Goal: Check status

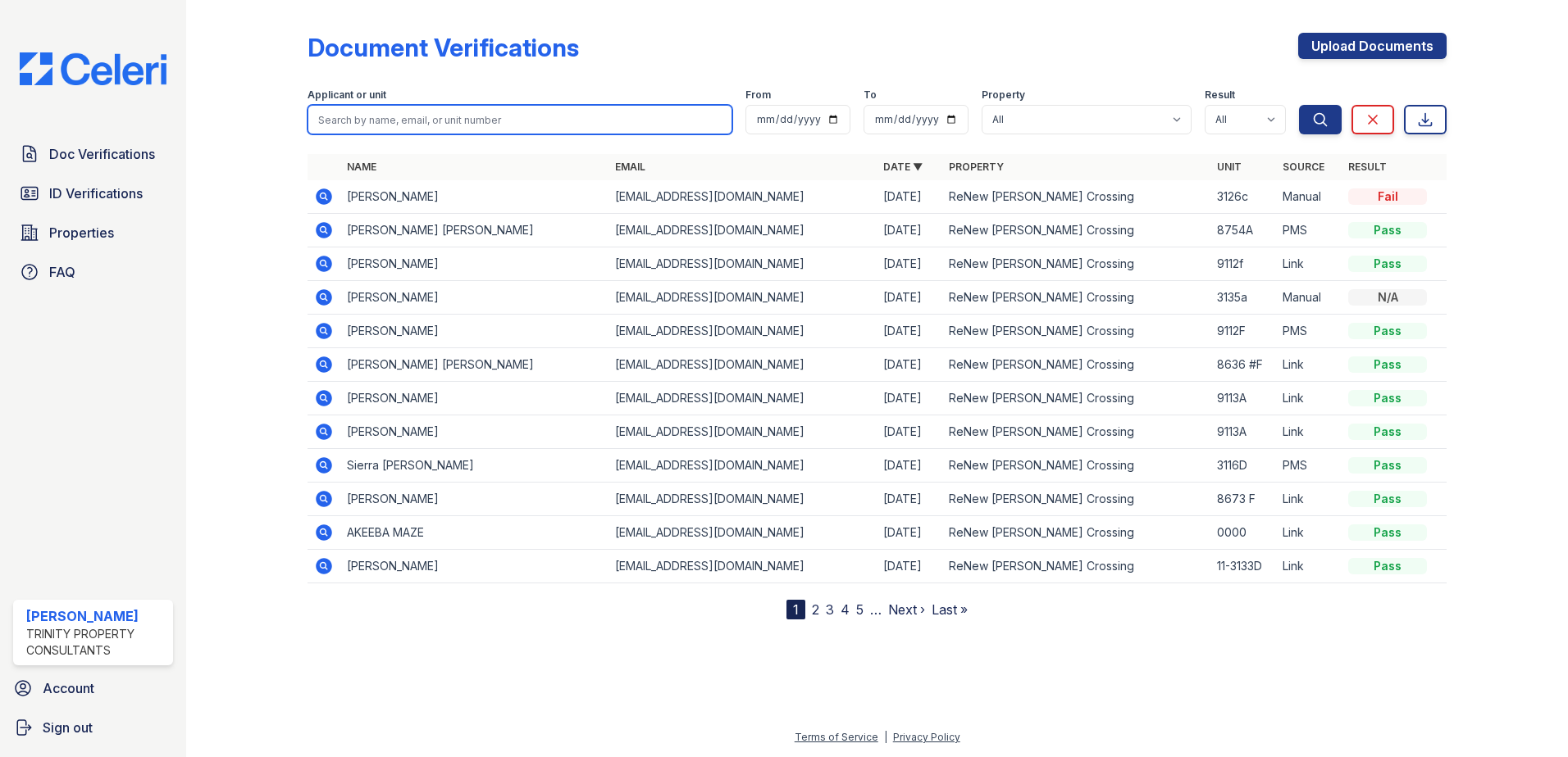
click at [449, 110] on input "search" at bounding box center [520, 120] width 425 height 29
type input "hu"
click at [1299, 105] on button "Search" at bounding box center [1319, 120] width 42 height 29
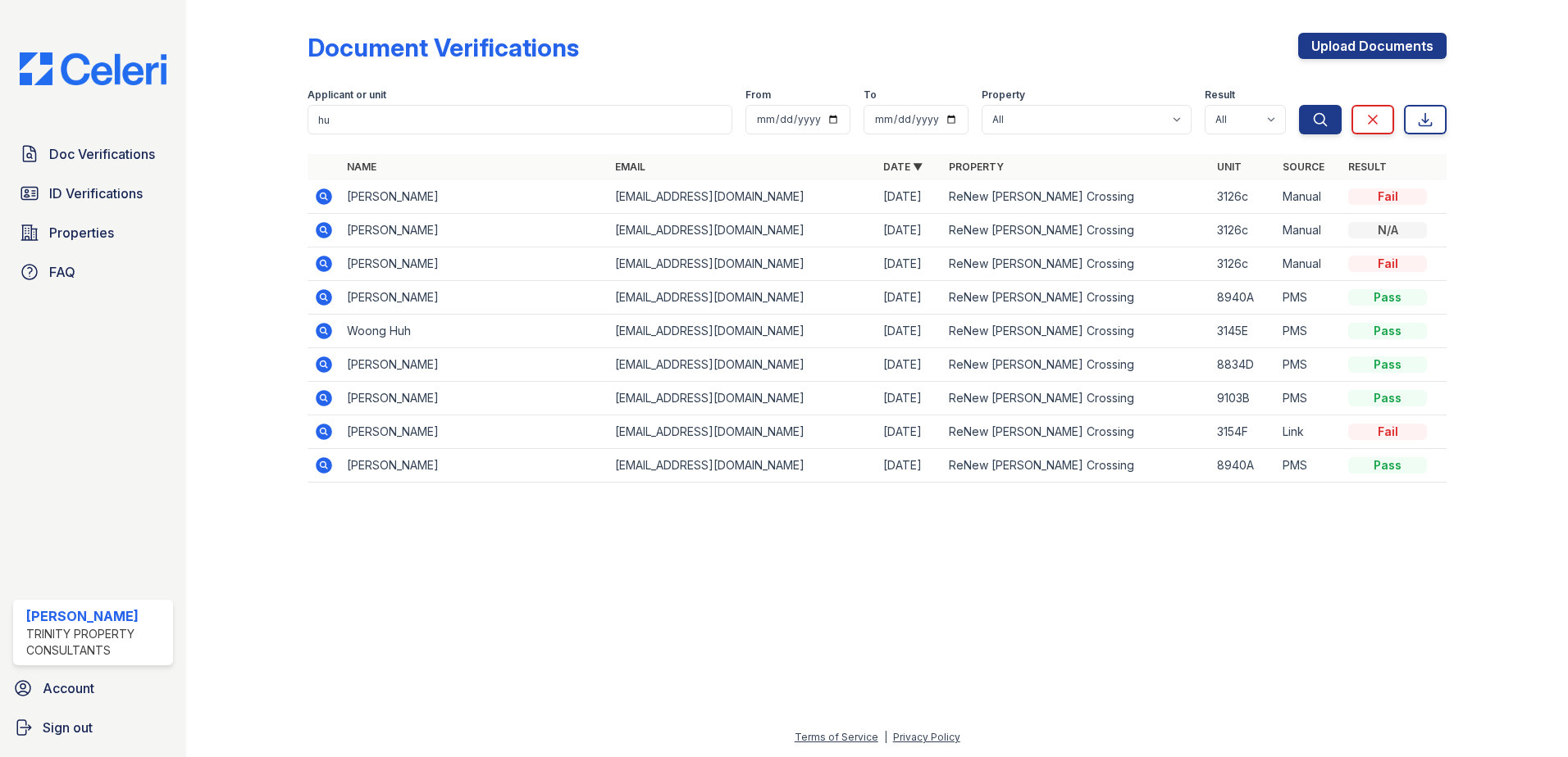
click at [326, 196] on icon at bounding box center [324, 196] width 20 height 20
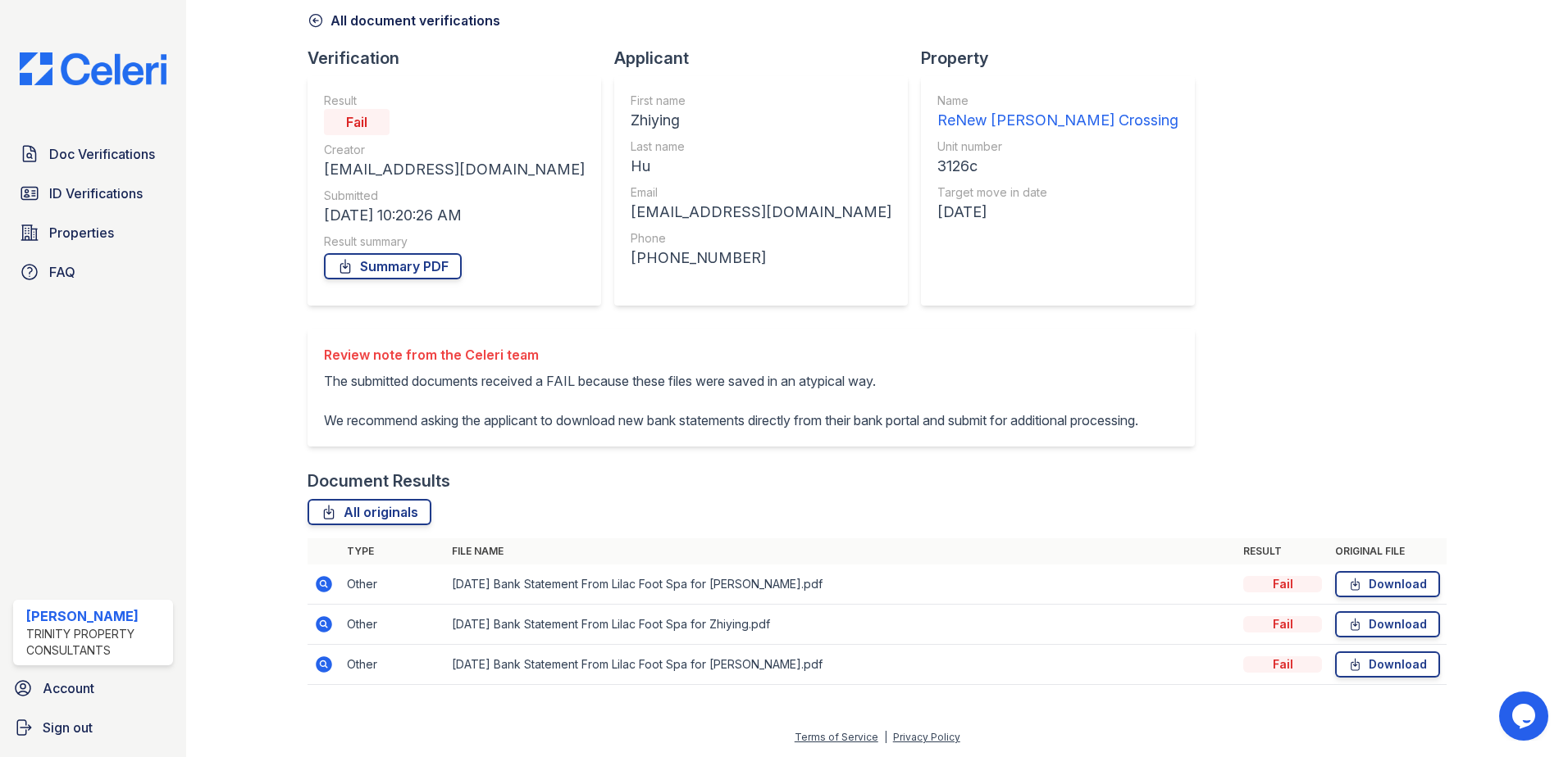
scroll to position [94, 0]
click at [1178, 438] on div "Document Verification 185814 All document verifications Verification Result Fai…" at bounding box center [876, 317] width 1139 height 770
click at [317, 581] on icon at bounding box center [324, 584] width 16 height 16
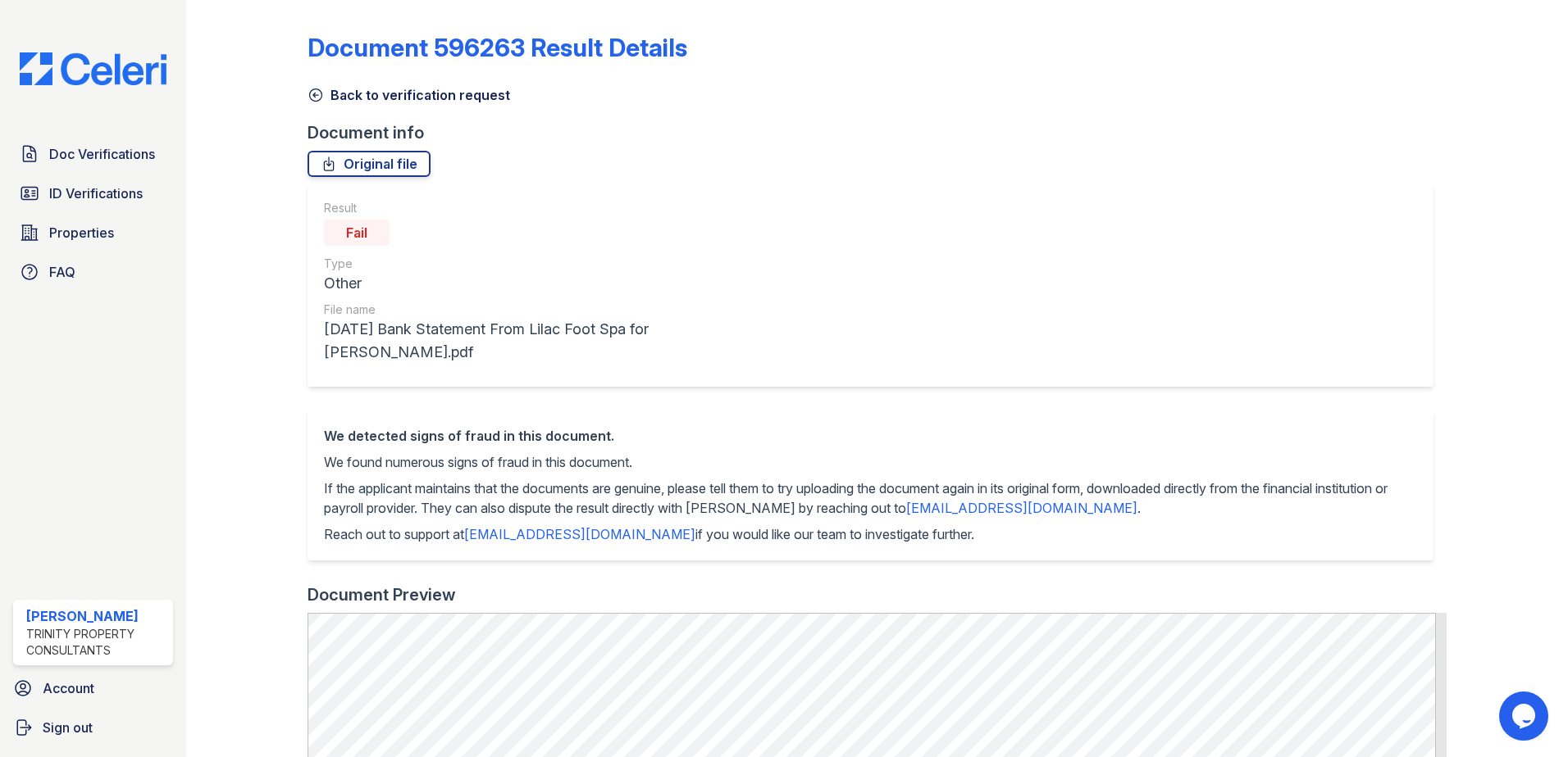
click at [316, 100] on icon at bounding box center [315, 95] width 16 height 16
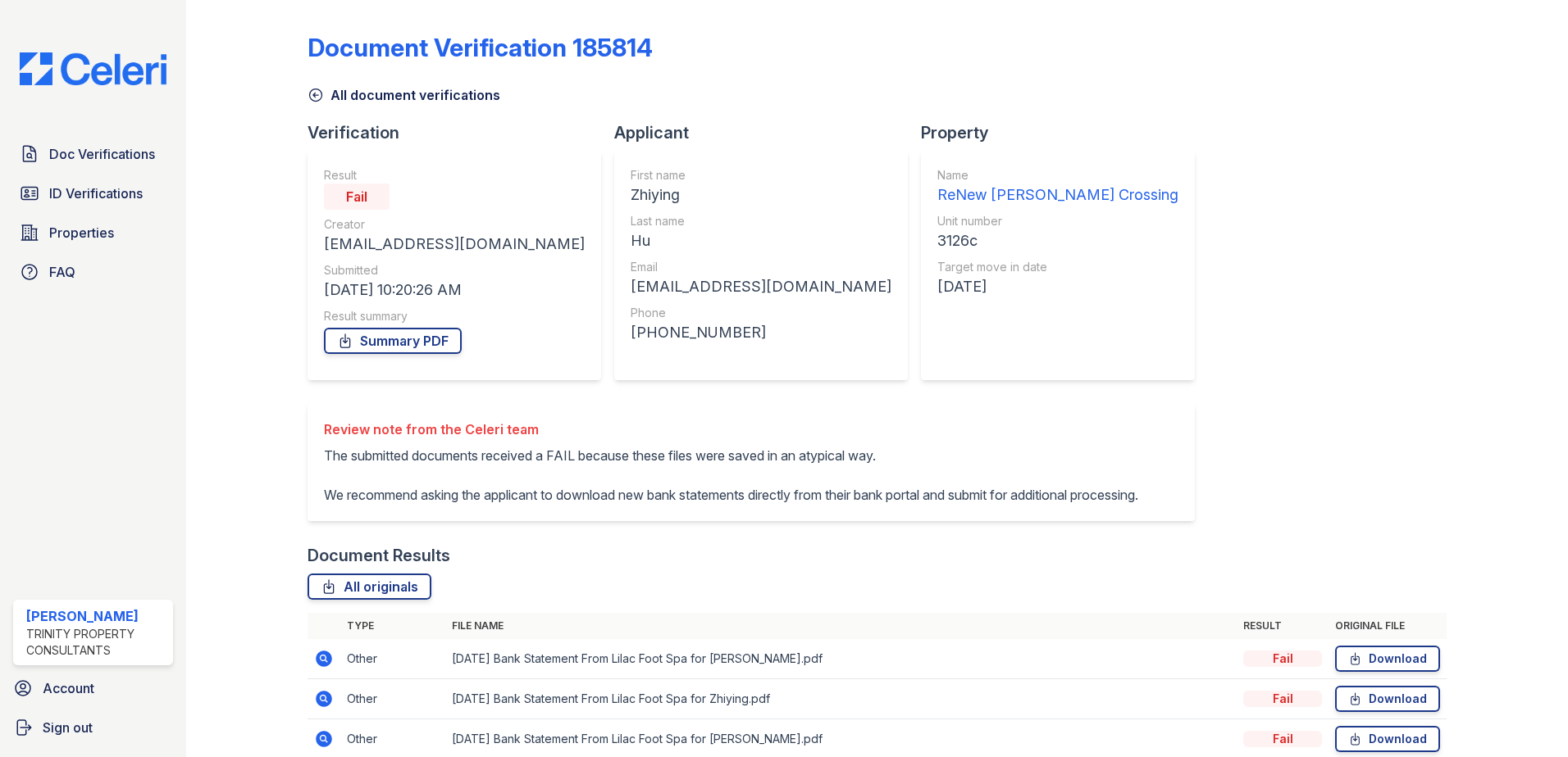
drag, startPoint x: 305, startPoint y: 51, endPoint x: 653, endPoint y: 48, distance: 348.0
click at [653, 48] on div "Document Verification 185814 All document verifications Verification Result Fai…" at bounding box center [876, 401] width 1329 height 803
copy div "Document Verification 185814"
click at [227, 288] on div at bounding box center [260, 392] width 95 height 770
drag, startPoint x: 533, startPoint y: 192, endPoint x: 587, endPoint y: 205, distance: 55.5
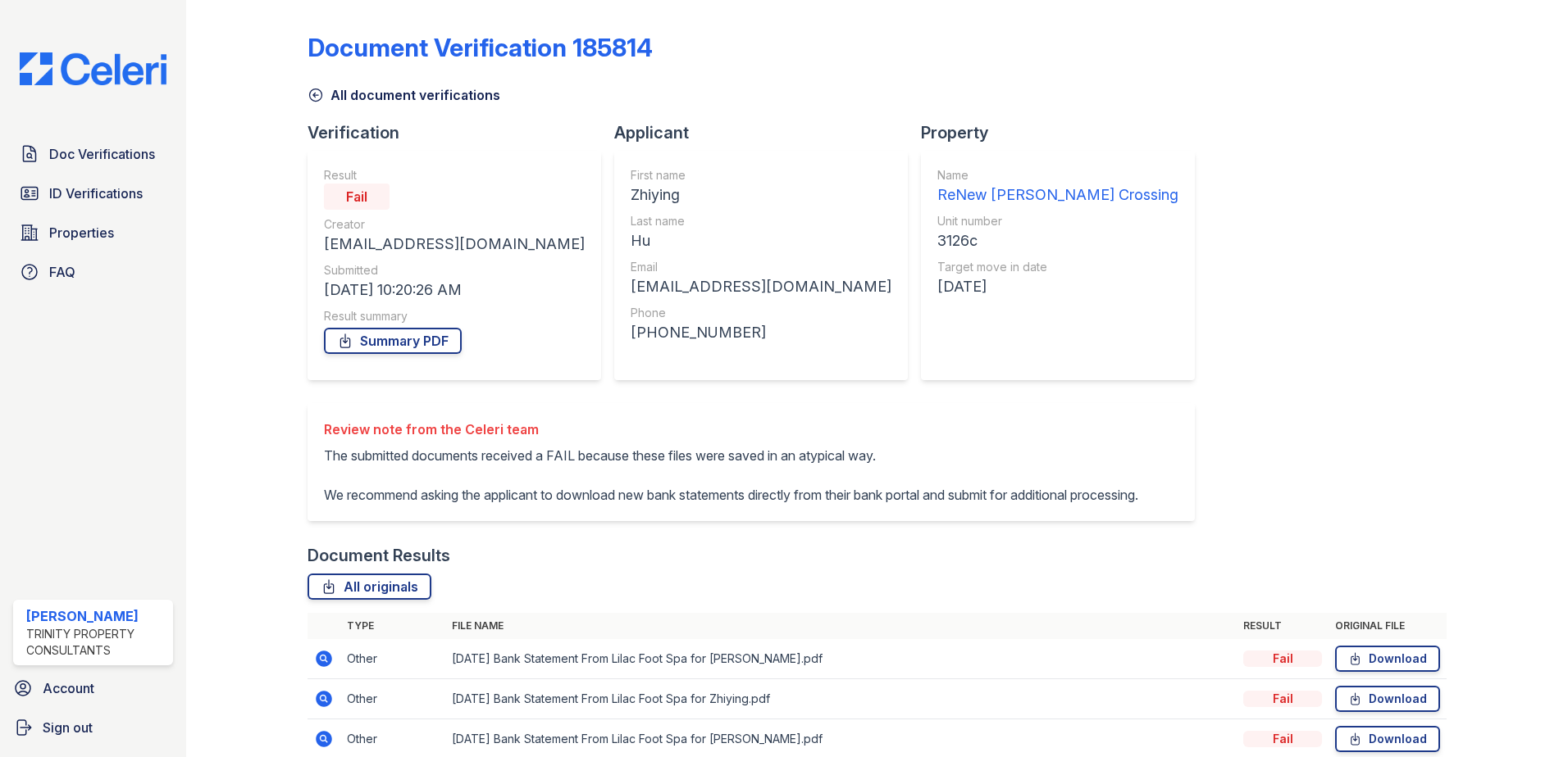
click at [614, 205] on div "First name Zhiying Last name Hu Email huzhiying1234@gmail.com Phone +14436361432" at bounding box center [761, 266] width 294 height 230
copy div "Zhiying"
click at [1116, 342] on div "Document Verification 185814 All document verifications Verification Result Fai…" at bounding box center [876, 392] width 1139 height 770
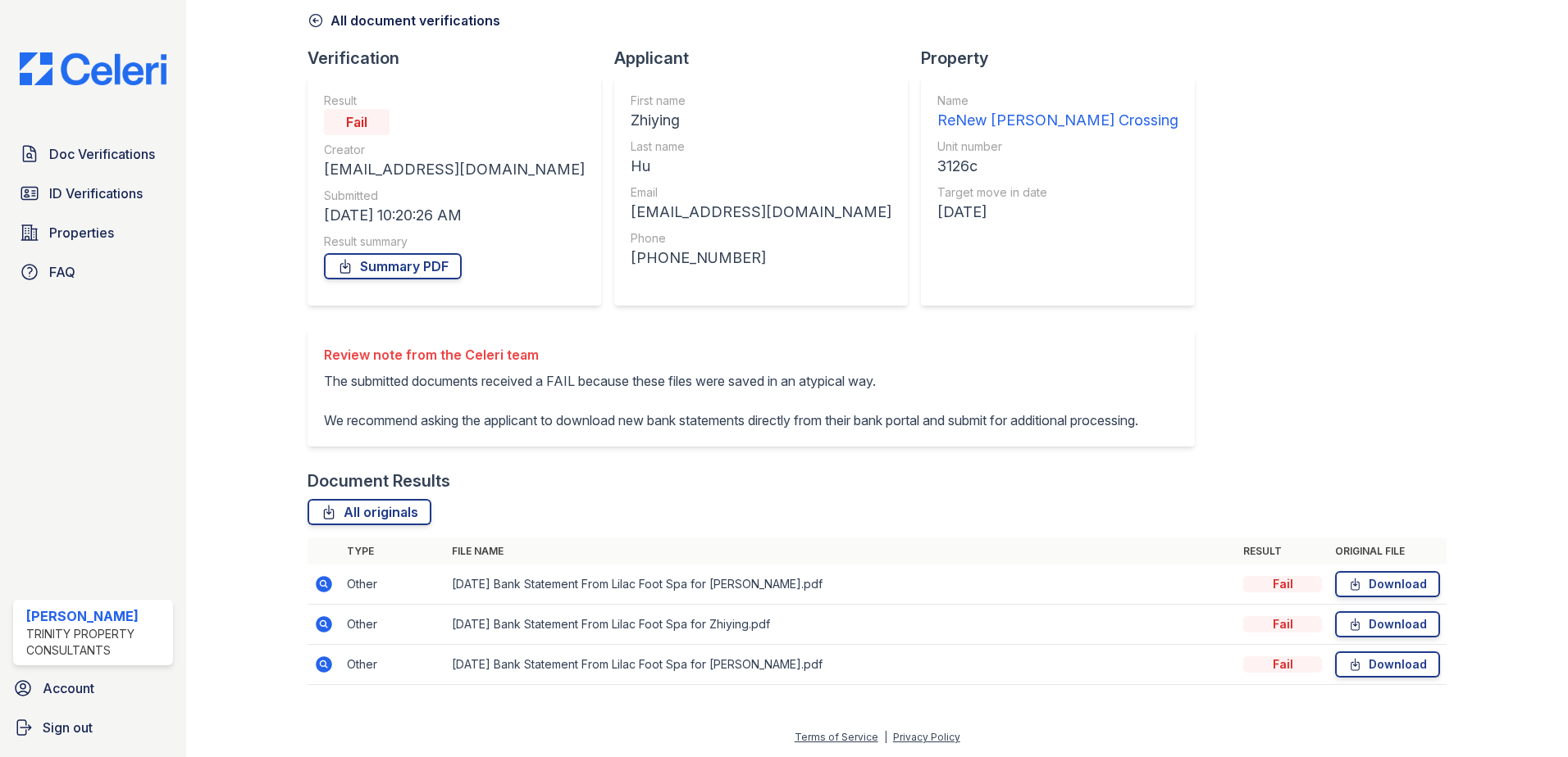
scroll to position [94, 0]
